Goal: Task Accomplishment & Management: Use online tool/utility

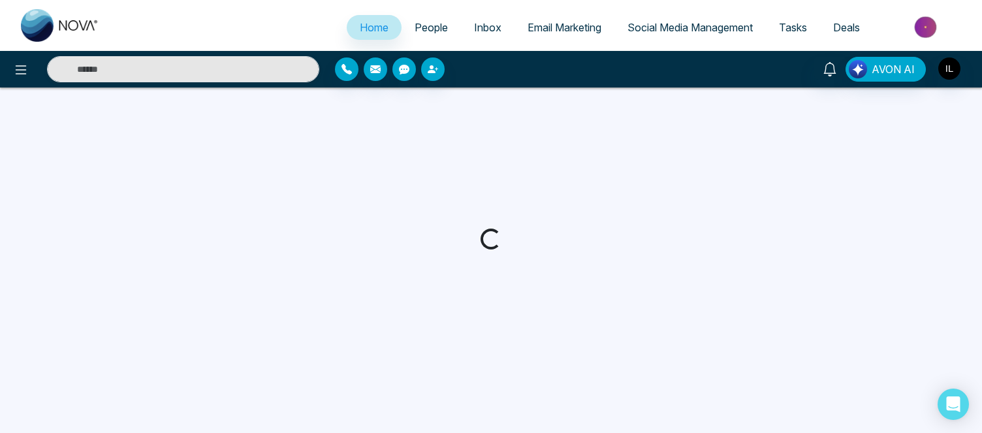
select select "*"
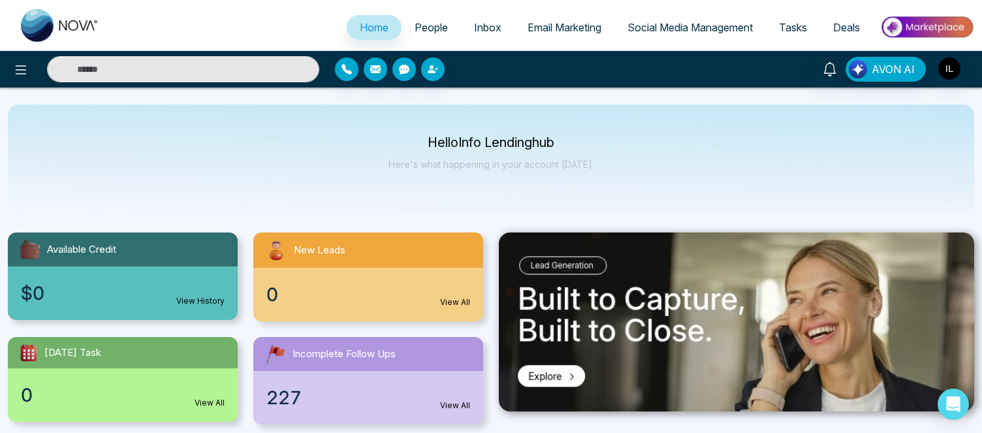
click at [568, 33] on span "Email Marketing" at bounding box center [565, 27] width 74 height 13
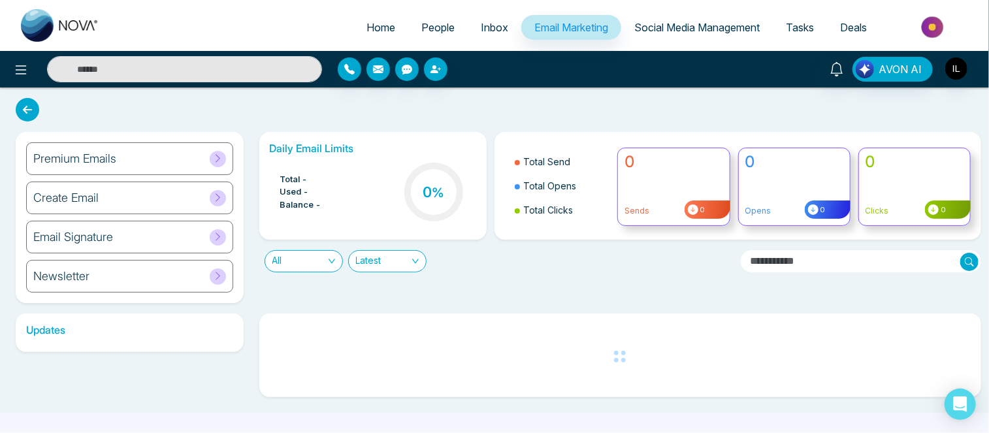
click at [253, 288] on div "Daily Email Limits Total - Used - Balance - 0 % Total Send Total Opens Total Cl…" at bounding box center [616, 217] width 730 height 171
click at [219, 158] on icon at bounding box center [218, 158] width 5 height 8
